Goal: Navigation & Orientation: Find specific page/section

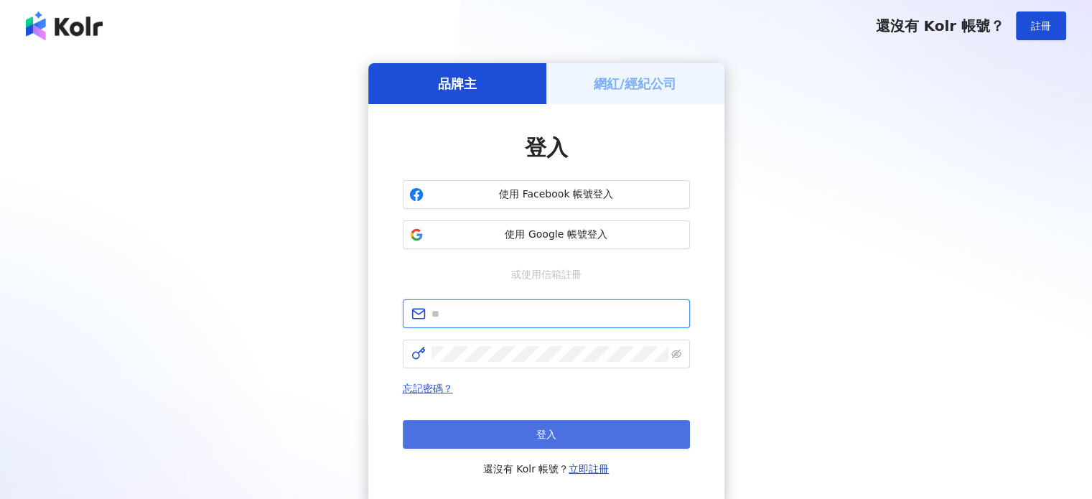
type input "**********"
click at [547, 420] on button "登入" at bounding box center [546, 434] width 287 height 29
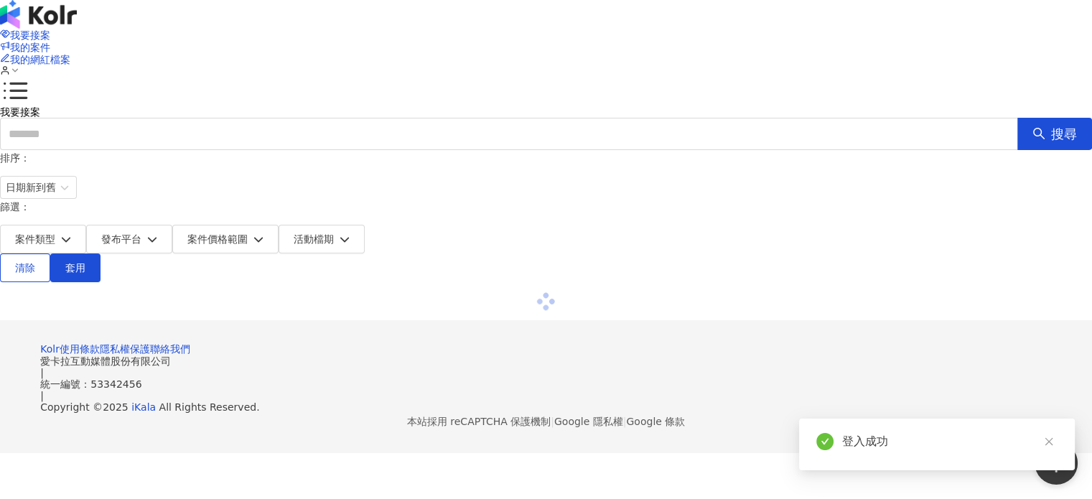
click at [1057, 441] on icon "button" at bounding box center [1059, 447] width 13 height 13
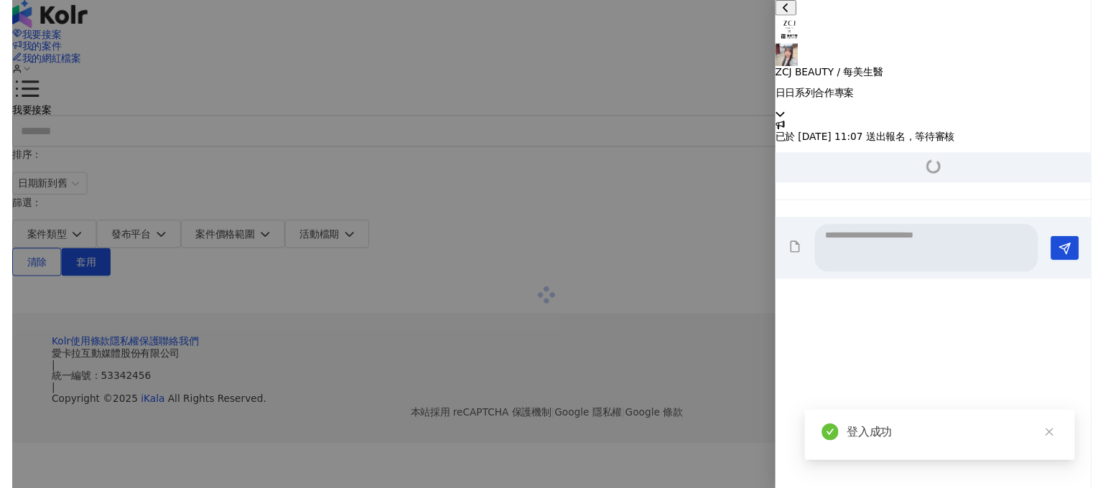
scroll to position [177, 0]
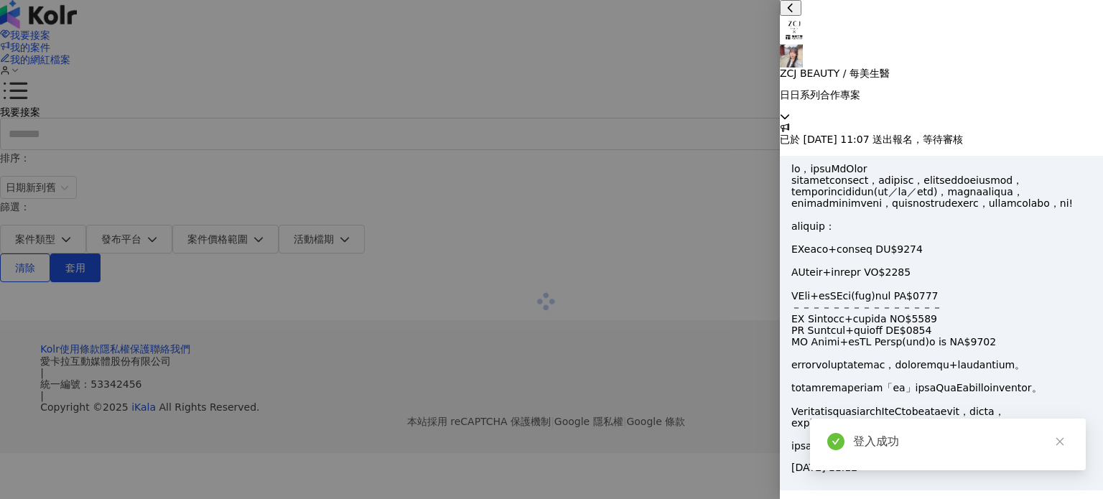
click at [790, 111] on icon at bounding box center [785, 116] width 10 height 10
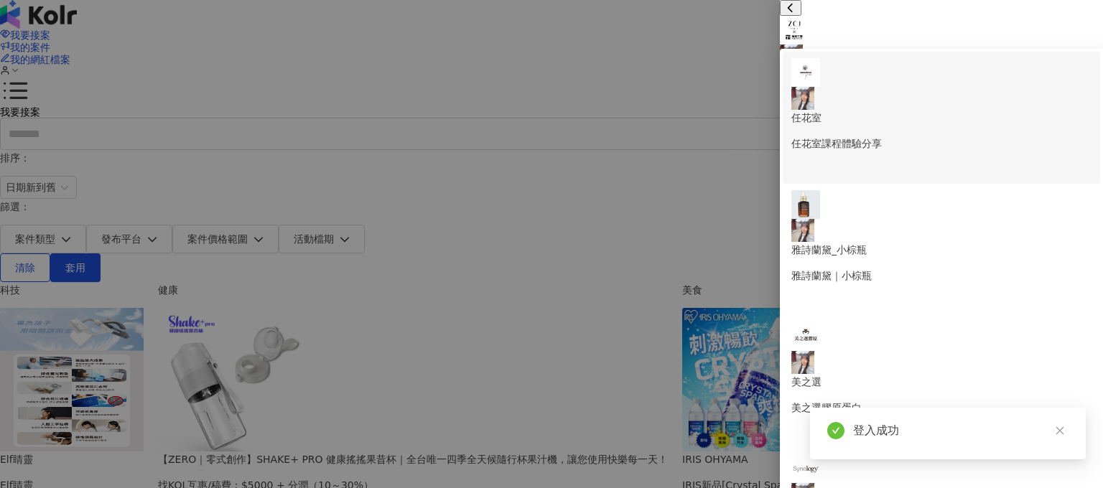
scroll to position [188, 0]
click at [972, 91] on li "任花室 任花室課程體驗分享" at bounding box center [941, 118] width 317 height 132
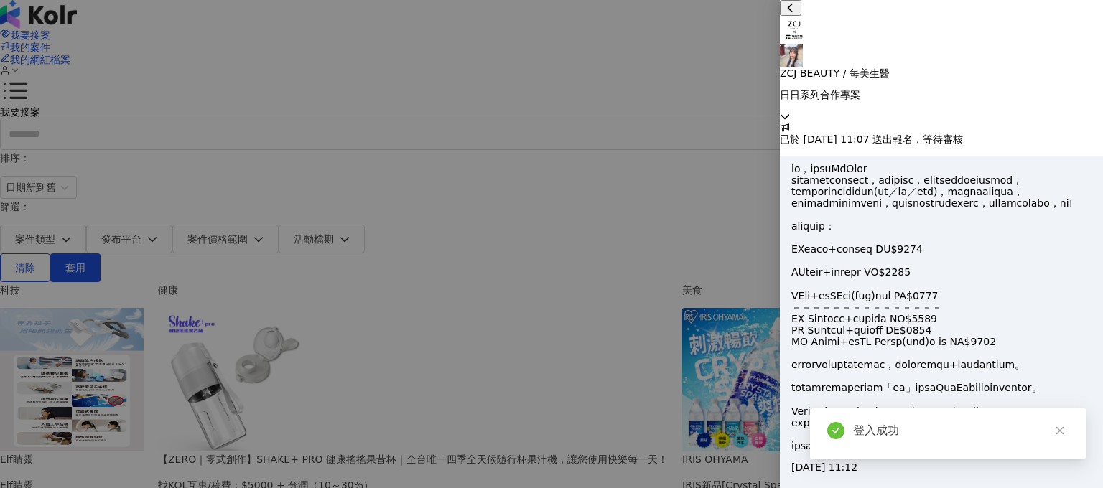
click at [1082, 31] on div "ZCJ BEAUTY / 每美生醫 日日系列合作專案" at bounding box center [941, 61] width 323 height 122
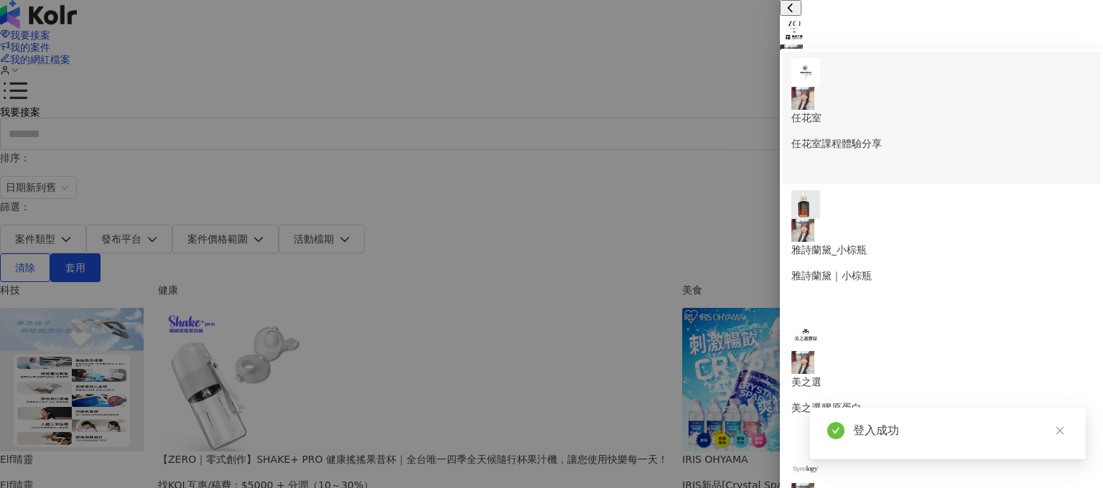
click at [979, 71] on div "任花室 任花室課程體驗分享" at bounding box center [941, 104] width 300 height 93
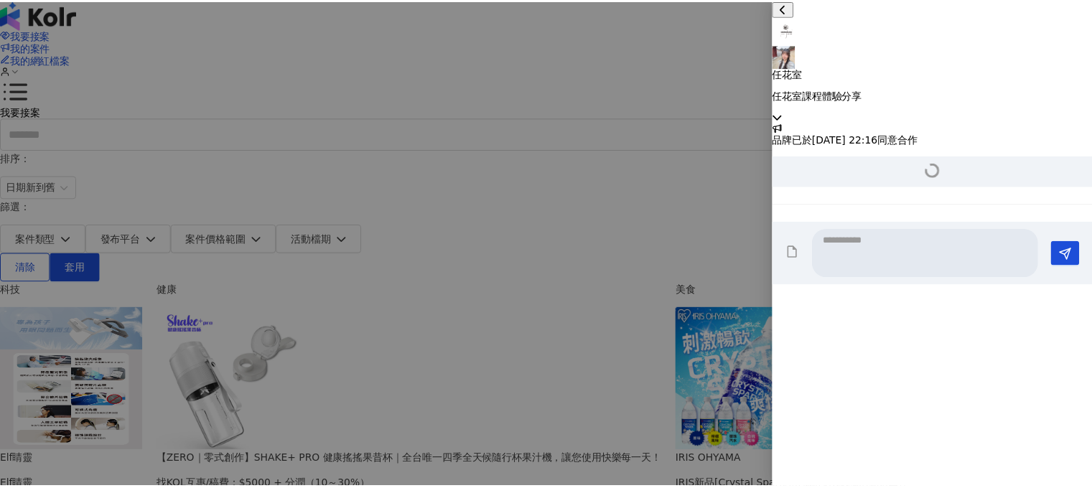
scroll to position [533, 0]
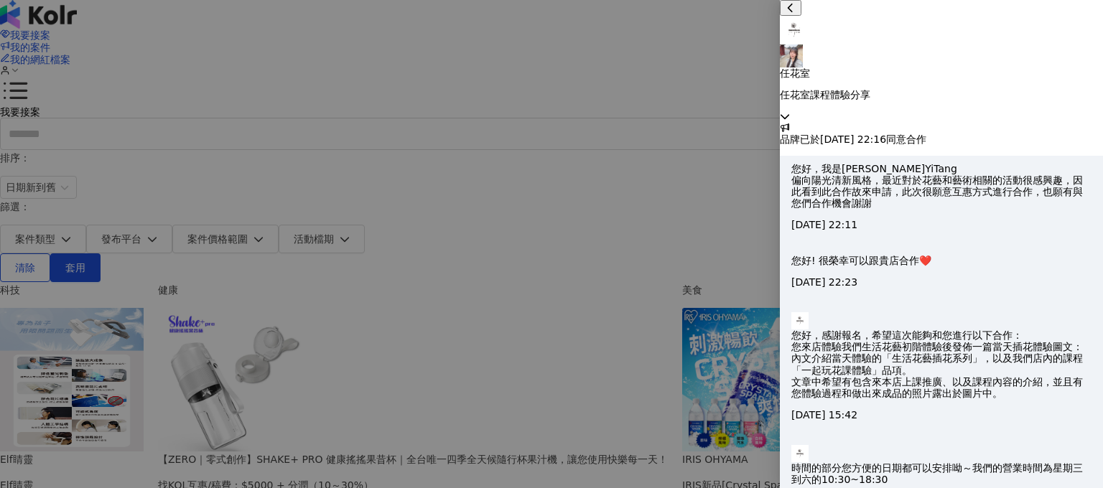
drag, startPoint x: 78, startPoint y: 295, endPoint x: 93, endPoint y: 309, distance: 20.8
click at [78, 295] on div at bounding box center [551, 244] width 1103 height 488
